Goal: Transaction & Acquisition: Obtain resource

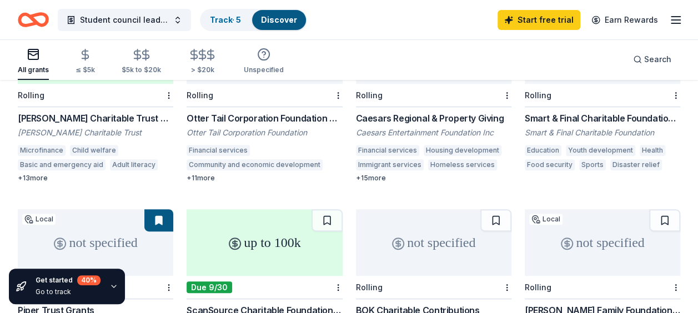
scroll to position [186, 0]
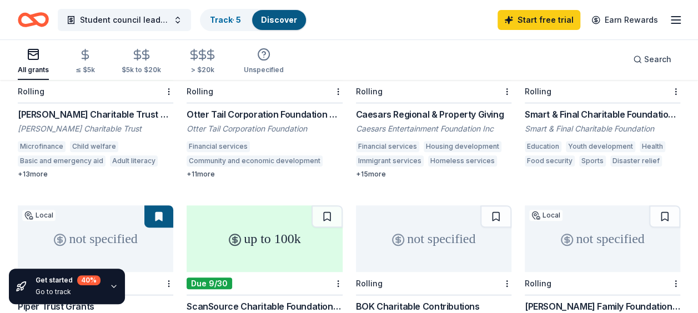
click at [194, 170] on div "+ 11 more" at bounding box center [265, 174] width 156 height 9
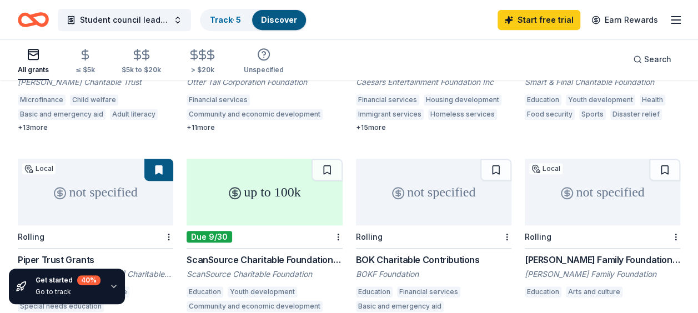
scroll to position [232, 0]
click at [252, 189] on div "up to 100k" at bounding box center [265, 192] width 156 height 67
click at [178, 14] on button "Student council leadership conference" at bounding box center [124, 20] width 133 height 22
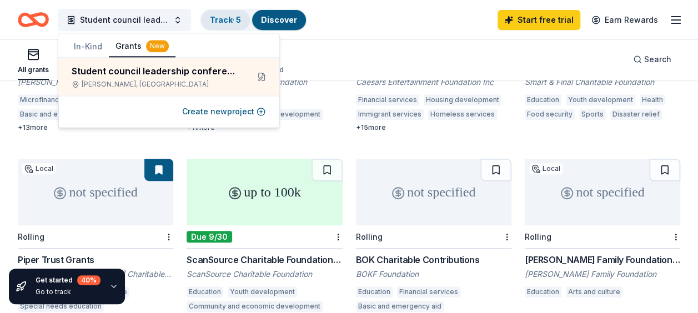
click at [234, 23] on link "Track · 5" at bounding box center [225, 19] width 31 height 9
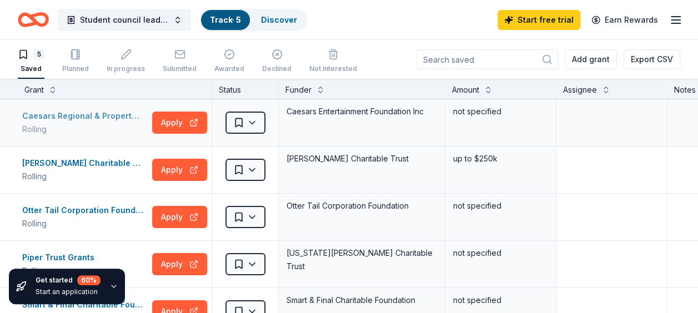
click at [106, 126] on div "Rolling" at bounding box center [85, 129] width 126 height 13
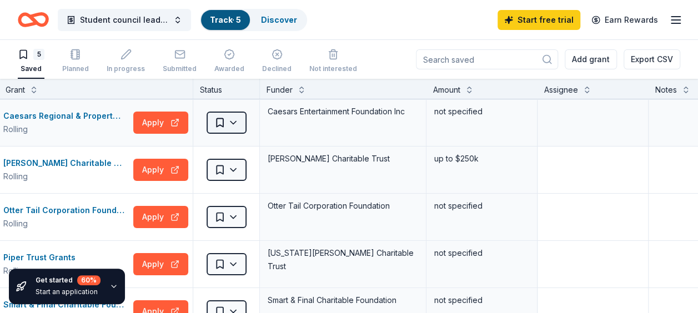
scroll to position [0, 37]
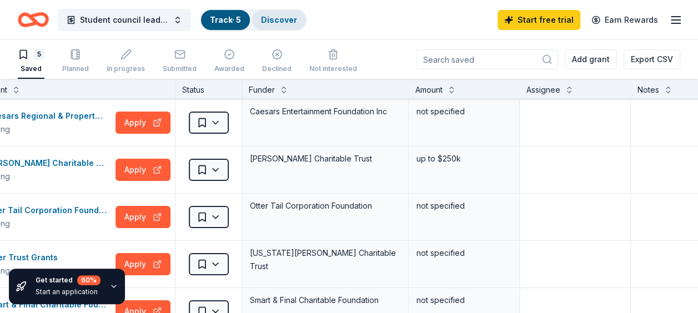
click at [263, 21] on link "Discover" at bounding box center [279, 19] width 36 height 9
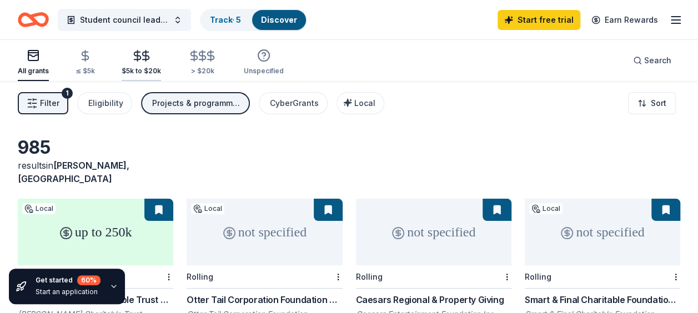
click at [142, 58] on icon "button" at bounding box center [145, 55] width 13 height 13
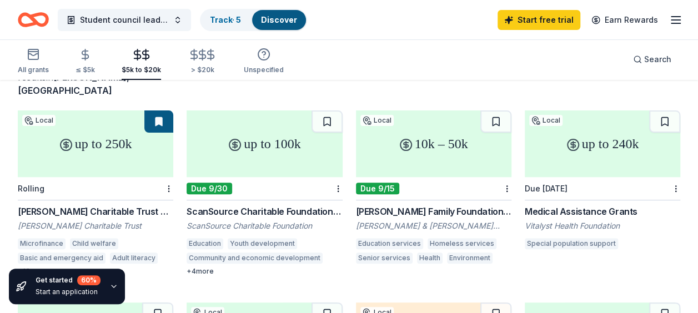
scroll to position [88, 0]
click at [268, 178] on div "Due 9/30" at bounding box center [265, 189] width 156 height 23
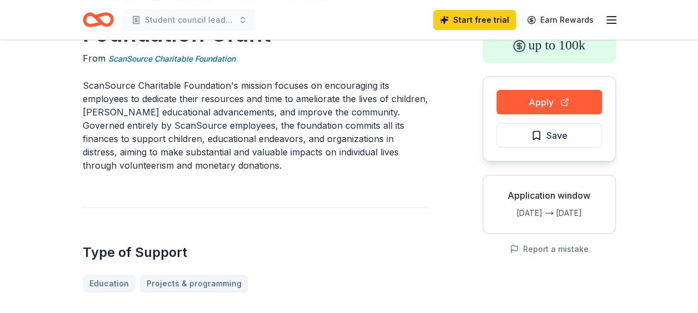
scroll to position [76, 0]
click at [542, 98] on button "Apply" at bounding box center [550, 101] width 106 height 24
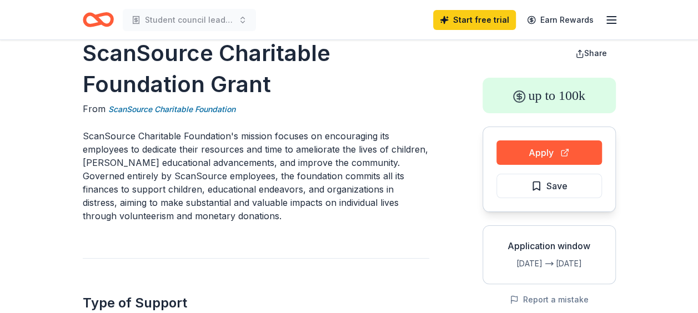
scroll to position [0, 0]
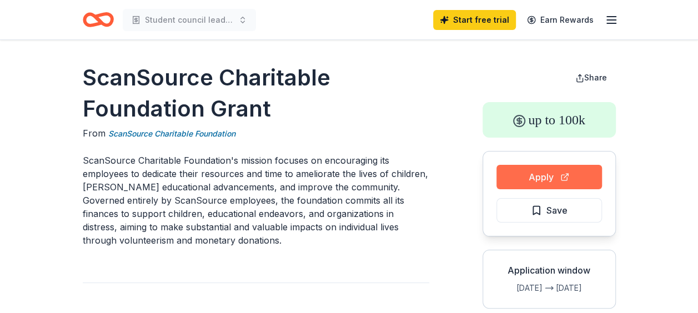
click at [528, 169] on button "Apply" at bounding box center [550, 177] width 106 height 24
click at [523, 181] on button "Apply" at bounding box center [550, 177] width 106 height 24
